Goal: Task Accomplishment & Management: Manage account settings

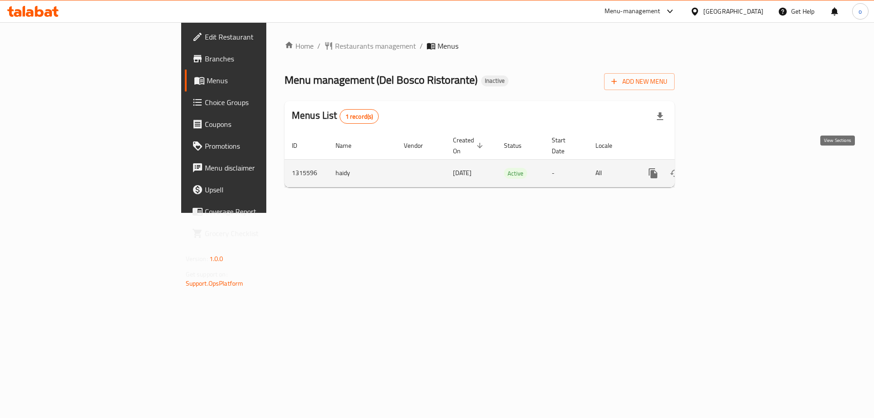
click at [724, 168] on icon "enhanced table" at bounding box center [719, 173] width 11 height 11
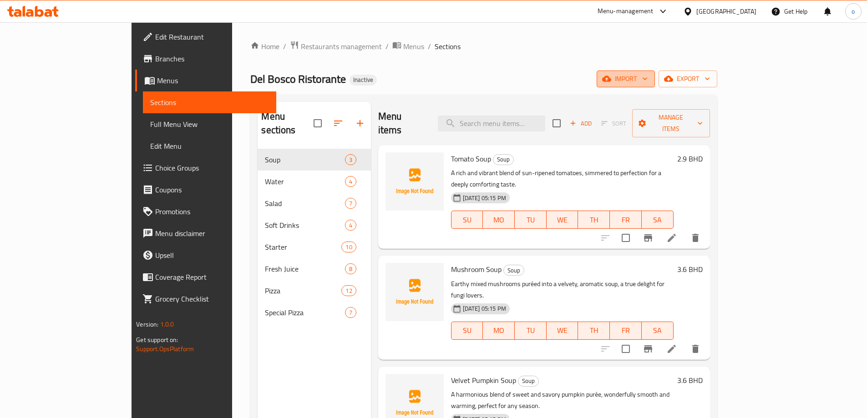
click at [612, 76] on icon "button" at bounding box center [606, 78] width 9 height 9
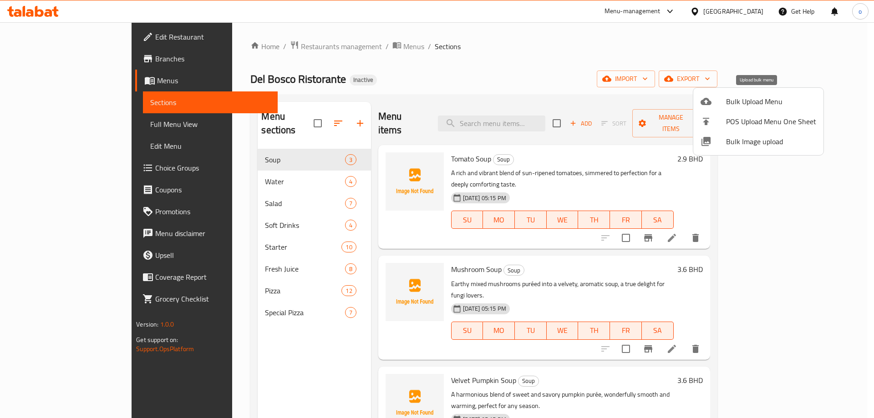
click at [733, 96] on span "Bulk Upload Menu" at bounding box center [771, 101] width 90 height 11
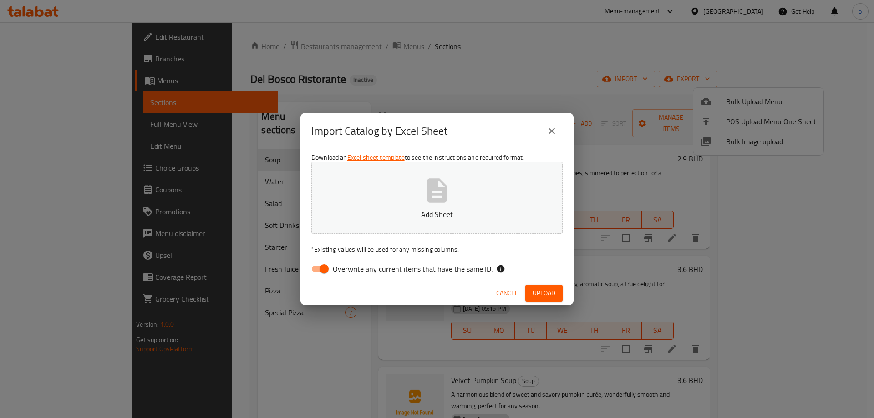
click at [326, 268] on input "Overwrite any current items that have the same ID." at bounding box center [324, 268] width 52 height 17
checkbox input "false"
click at [547, 291] on span "Upload" at bounding box center [544, 293] width 23 height 11
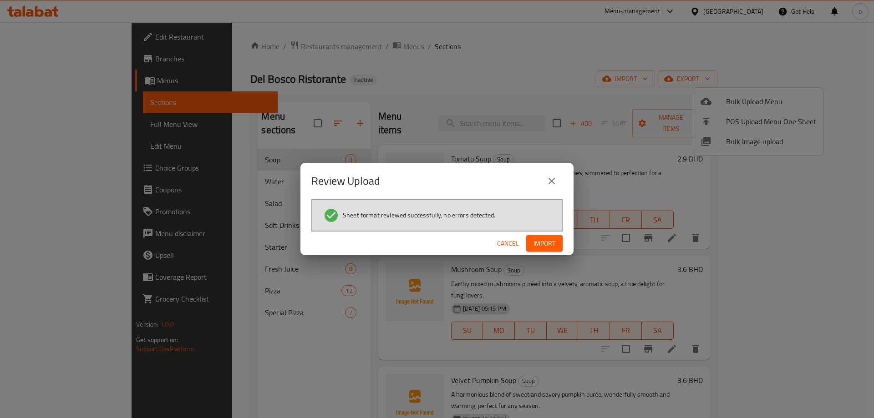
click at [550, 244] on span "Import" at bounding box center [545, 243] width 22 height 11
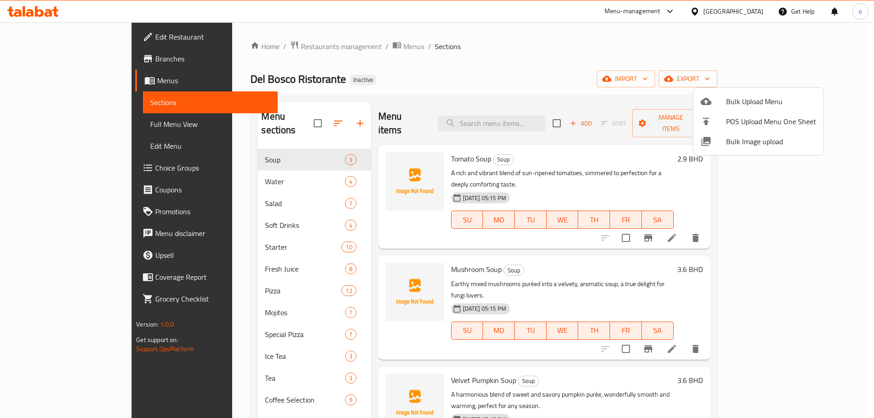
click at [303, 117] on div at bounding box center [437, 209] width 874 height 418
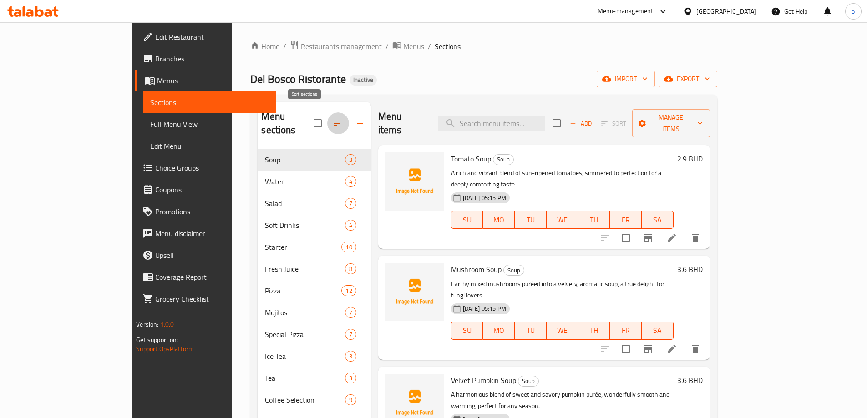
click at [334, 121] on icon "button" at bounding box center [338, 123] width 8 height 5
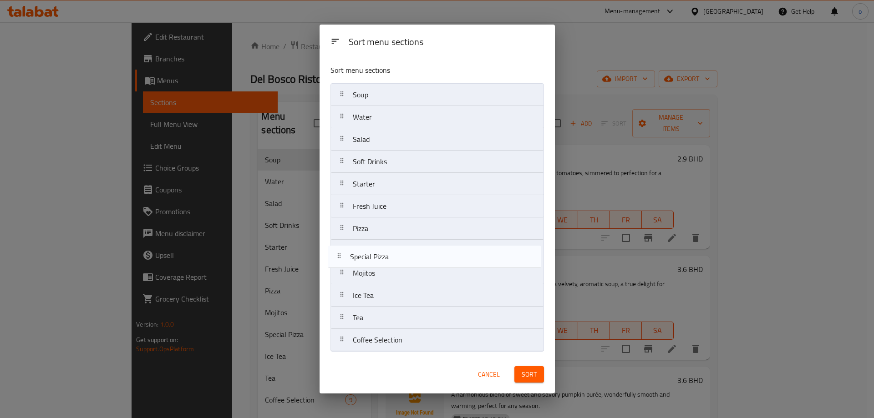
drag, startPoint x: 345, startPoint y: 275, endPoint x: 342, endPoint y: 254, distance: 20.7
click at [342, 254] on nav "Soup Water Salad Soft Drinks Starter Fresh Juice Pizza Mojitos Special Pizza Ic…" at bounding box center [438, 217] width 214 height 269
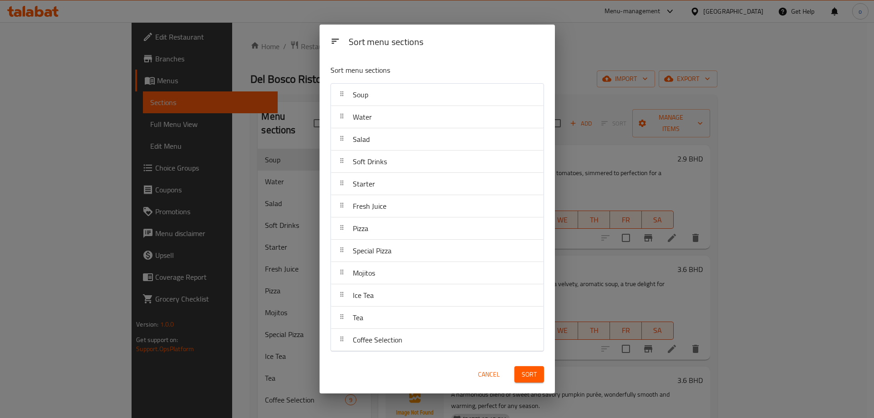
click at [525, 372] on span "Sort" at bounding box center [529, 374] width 15 height 11
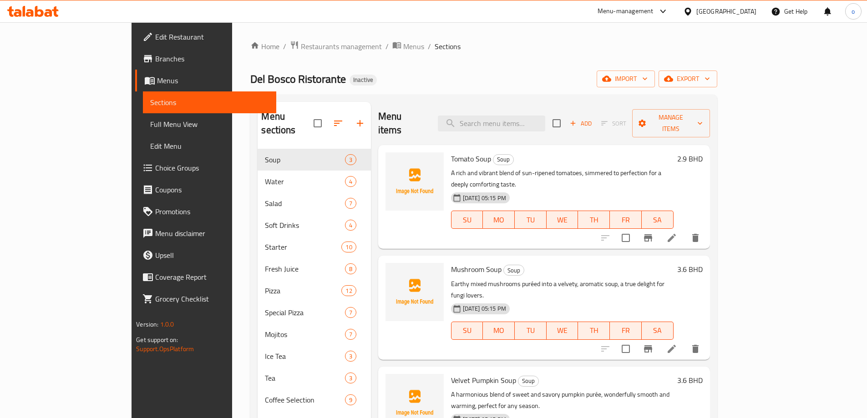
click at [150, 127] on span "Full Menu View" at bounding box center [209, 124] width 119 height 11
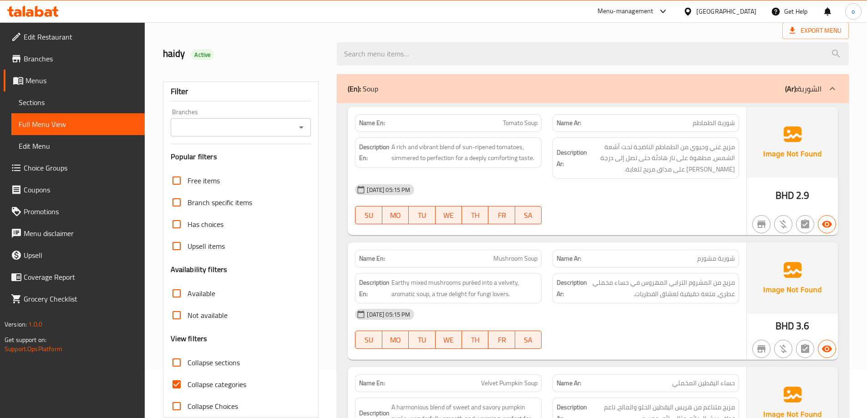
scroll to position [228, 0]
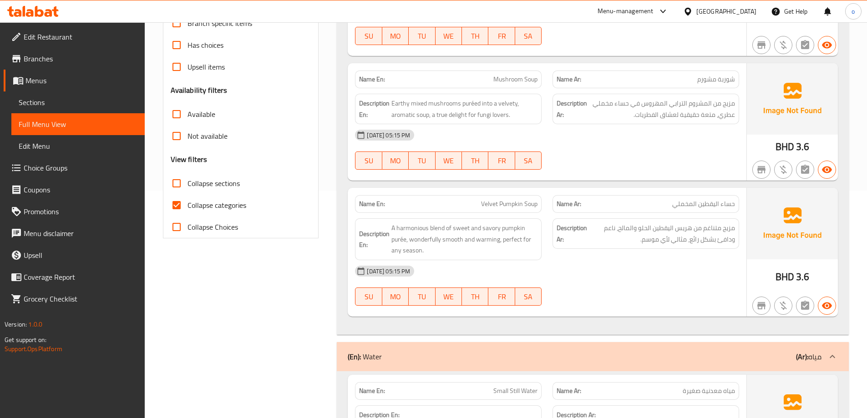
click at [194, 204] on span "Collapse categories" at bounding box center [217, 205] width 59 height 11
click at [188, 204] on input "Collapse categories" at bounding box center [177, 205] width 22 height 22
checkbox input "false"
click at [184, 186] on input "Collapse sections" at bounding box center [177, 184] width 22 height 22
checkbox input "true"
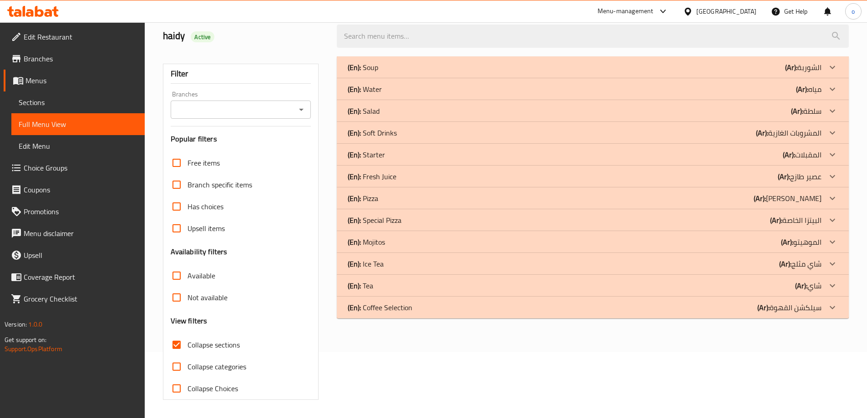
scroll to position [66, 0]
click at [832, 243] on icon at bounding box center [832, 242] width 11 height 11
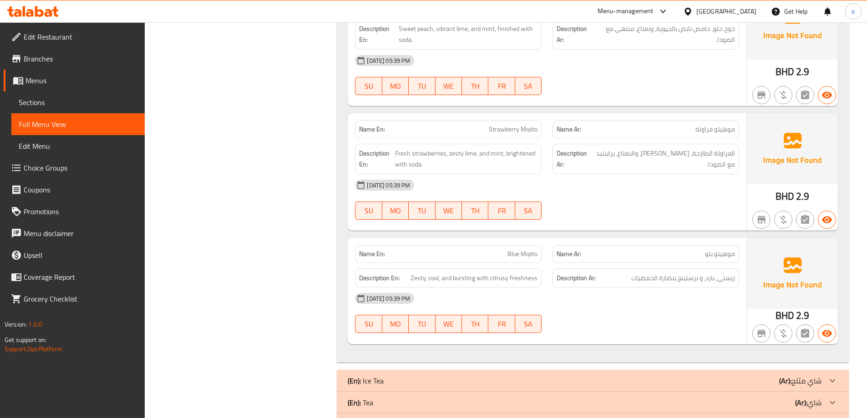
scroll to position [838, 0]
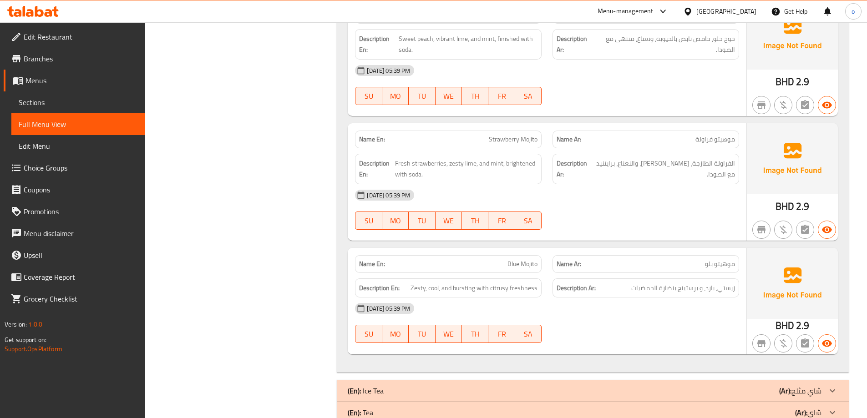
click at [832, 389] on icon at bounding box center [832, 391] width 11 height 11
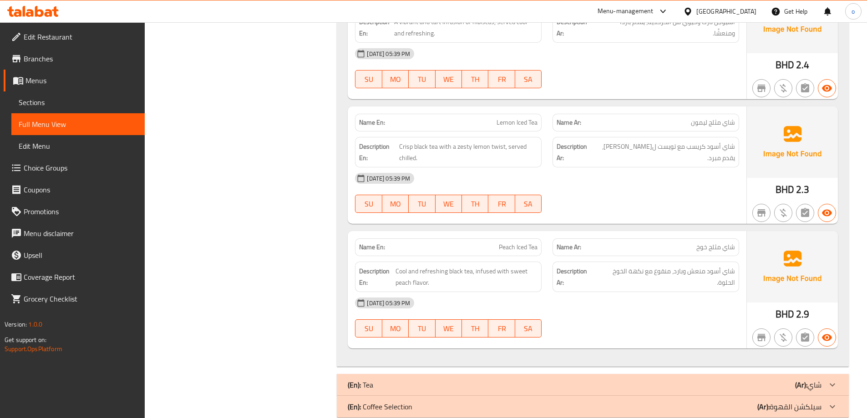
scroll to position [1287, 0]
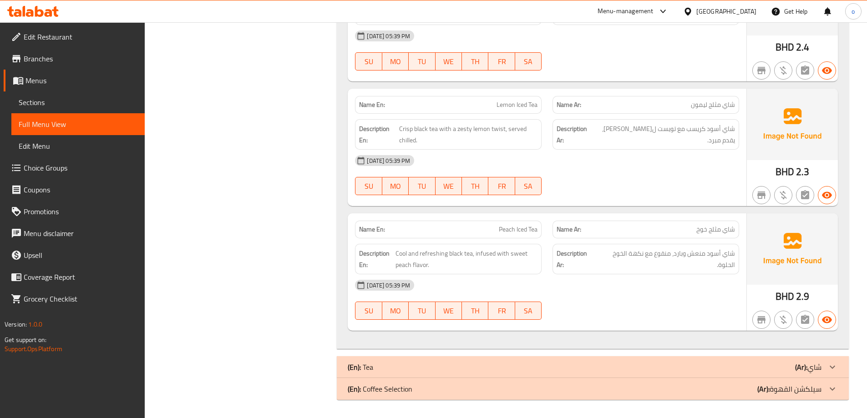
click at [831, 363] on icon at bounding box center [832, 367] width 11 height 11
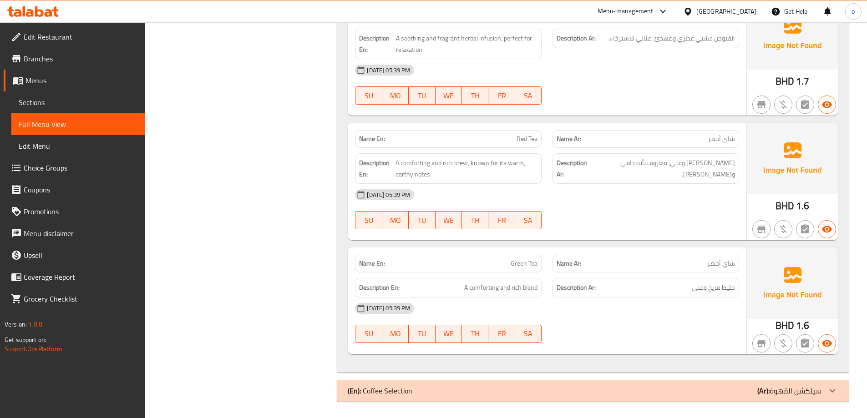
scroll to position [1680, 0]
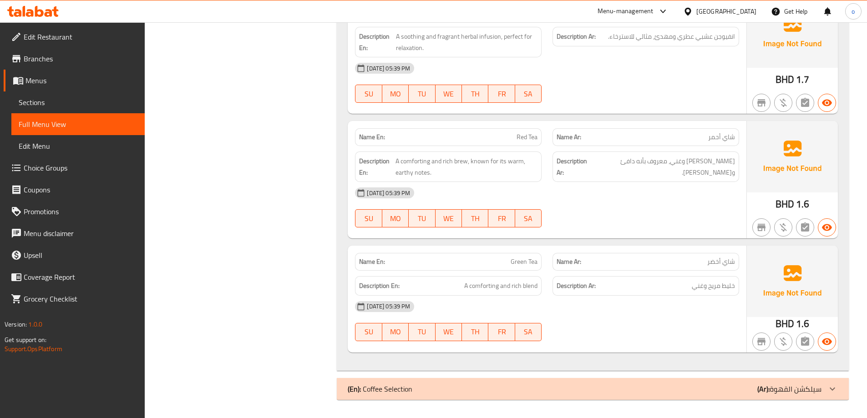
click at [834, 388] on icon at bounding box center [832, 389] width 11 height 11
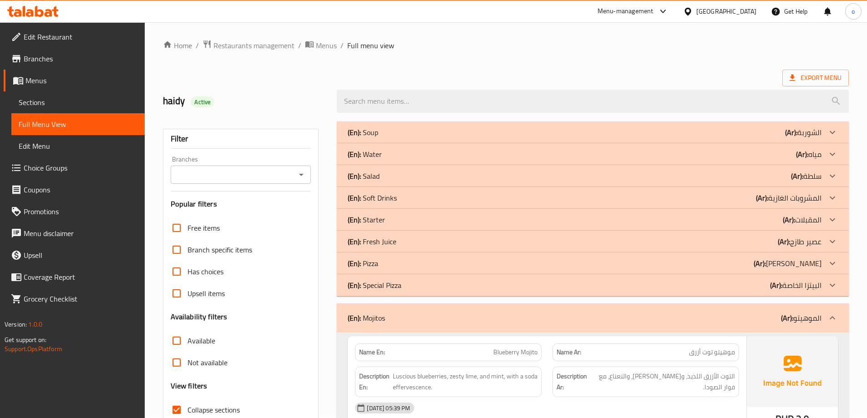
scroll to position [0, 0]
click at [802, 76] on span "Export Menu" at bounding box center [816, 78] width 52 height 11
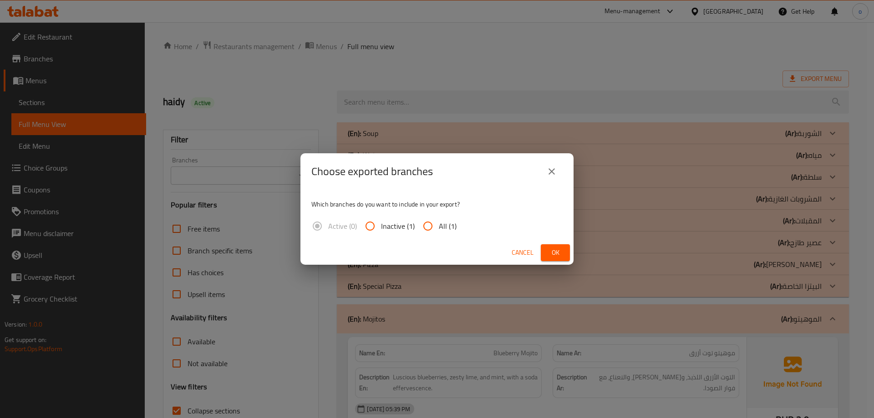
click at [425, 228] on input "All (1)" at bounding box center [428, 226] width 22 height 22
radio input "true"
click at [546, 250] on button "Ok" at bounding box center [555, 253] width 29 height 17
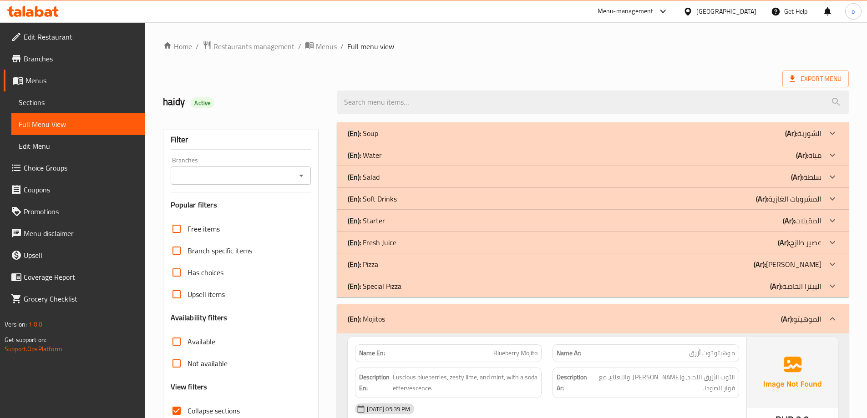
click at [56, 13] on icon at bounding box center [55, 11] width 6 height 10
